Goal: Check status: Check status

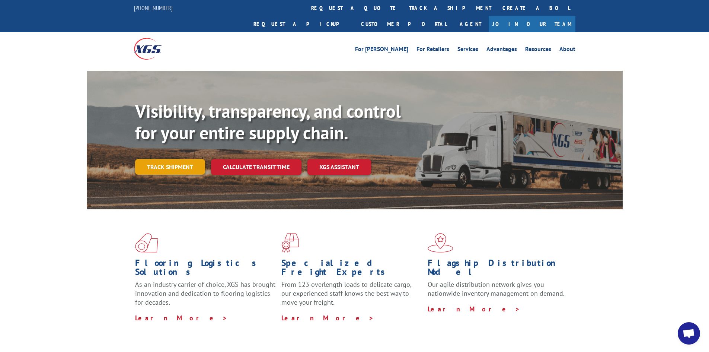
click at [182, 159] on link "Track shipment" at bounding box center [170, 167] width 70 height 16
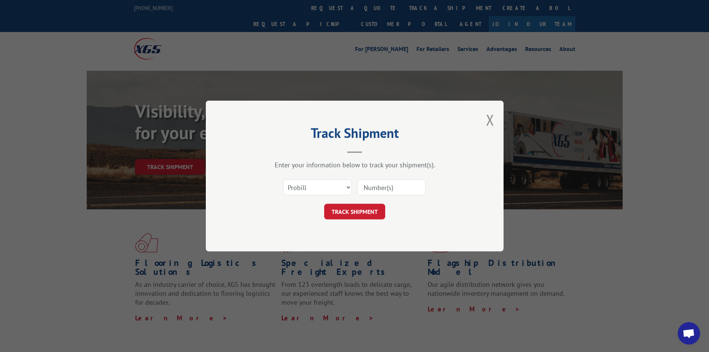
click at [383, 187] on input at bounding box center [391, 187] width 69 height 16
paste input "2804366"
type input "2804366"
click at [364, 210] on button "TRACK SHIPMENT" at bounding box center [354, 212] width 61 height 16
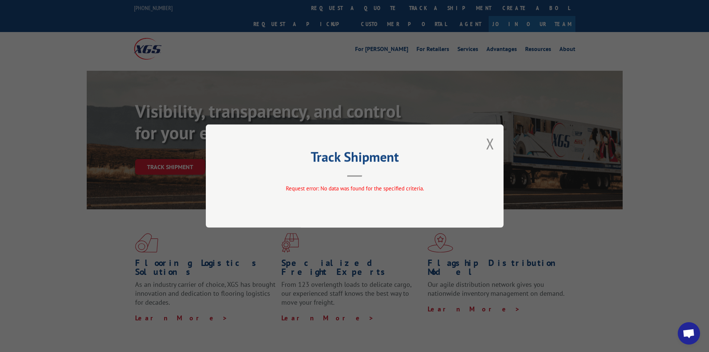
drag, startPoint x: 328, startPoint y: 188, endPoint x: 432, endPoint y: 144, distance: 113.0
click at [328, 188] on span "Request error: No data was found for the specified criteria." at bounding box center [355, 188] width 138 height 7
drag, startPoint x: 487, startPoint y: 144, endPoint x: 476, endPoint y: 147, distance: 11.1
click at [487, 144] on button "Close modal" at bounding box center [490, 144] width 8 height 20
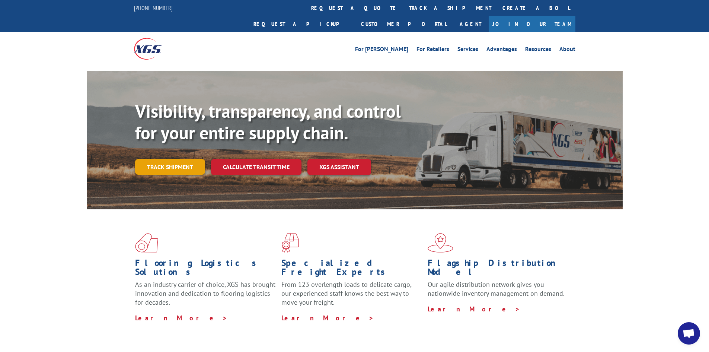
click at [175, 159] on link "Track shipment" at bounding box center [170, 167] width 70 height 16
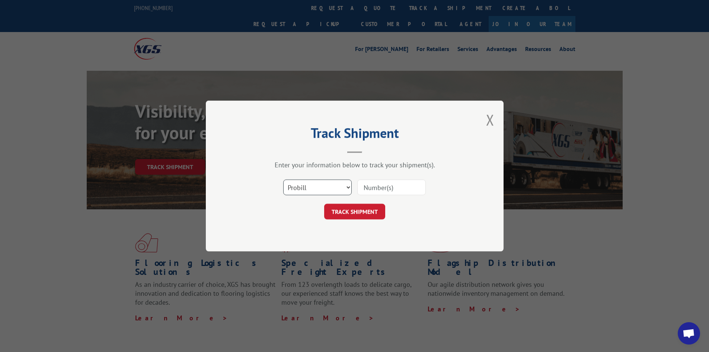
click at [297, 187] on select "Select category... Probill BOL PO" at bounding box center [317, 187] width 69 height 16
select select "bol"
click at [283, 179] on select "Select category... Probill BOL PO" at bounding box center [317, 187] width 69 height 16
click at [376, 190] on input at bounding box center [391, 187] width 69 height 16
paste input "2804366"
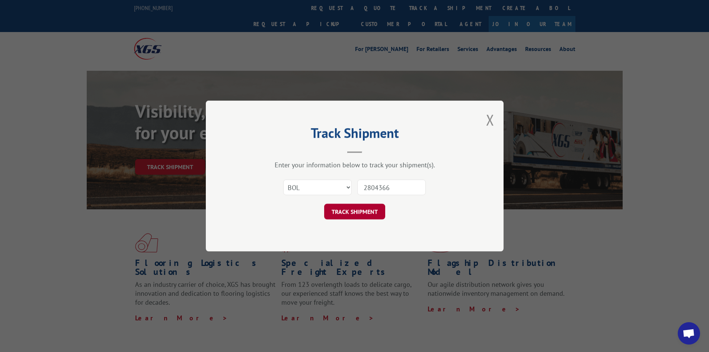
type input "2804366"
click at [355, 211] on button "TRACK SHIPMENT" at bounding box center [354, 212] width 61 height 16
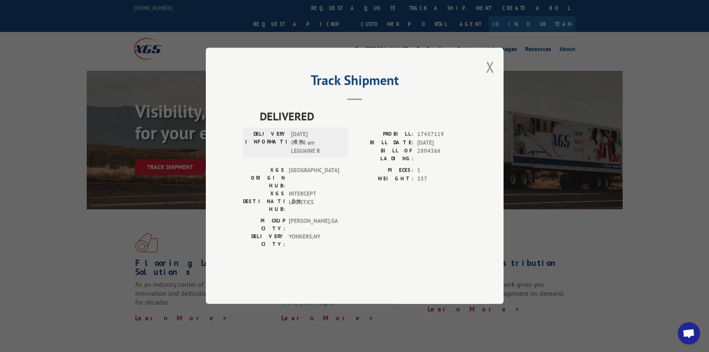
click at [376, 223] on div "PICKUP CITY: [GEOGRAPHIC_DATA] , [GEOGRAPHIC_DATA] DELIVERY CITY: [GEOGRAPHIC_D…" at bounding box center [354, 234] width 223 height 35
